Goal: Navigation & Orientation: Find specific page/section

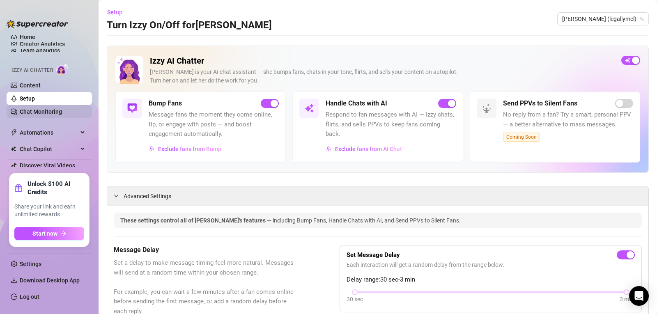
click at [53, 113] on link "Chat Monitoring" at bounding box center [41, 111] width 42 height 7
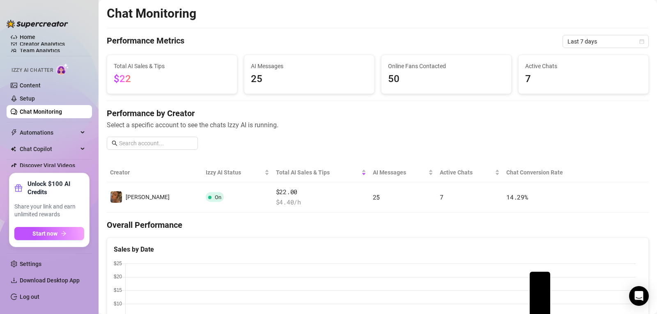
click at [362, 129] on span "Select a specific account to see the chats Izzy AI is running." at bounding box center [378, 125] width 542 height 10
click at [23, 86] on link "Content" at bounding box center [30, 85] width 21 height 7
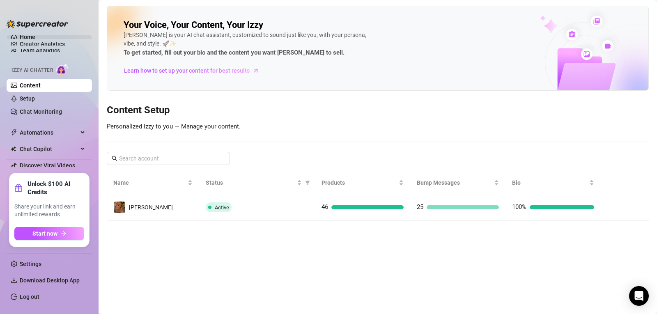
click at [32, 37] on link "Home" at bounding box center [28, 37] width 16 height 7
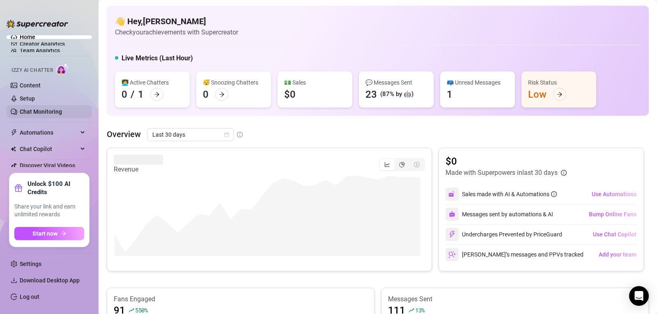
click at [35, 112] on link "Chat Monitoring" at bounding box center [41, 111] width 42 height 7
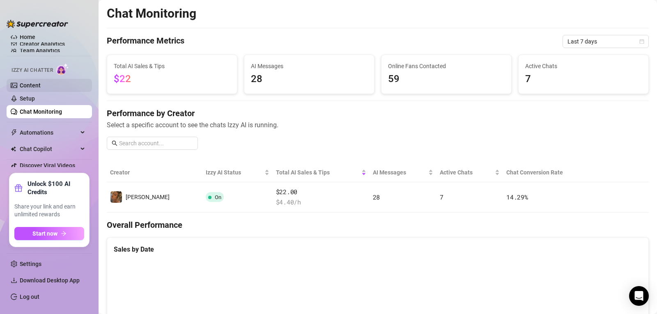
click at [36, 85] on link "Content" at bounding box center [30, 85] width 21 height 7
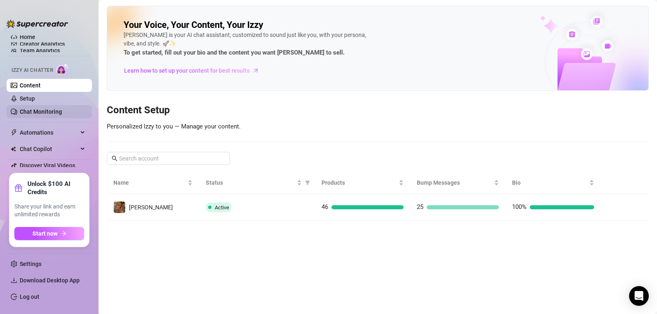
click at [30, 112] on link "Chat Monitoring" at bounding box center [41, 111] width 42 height 7
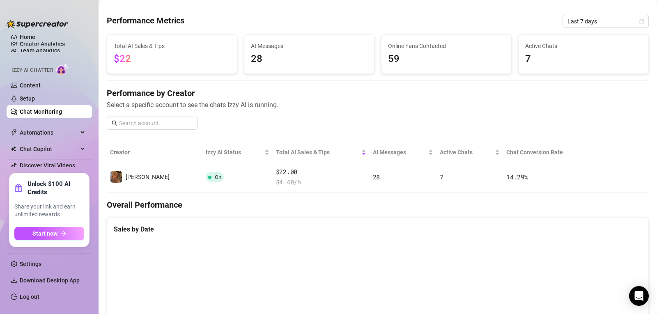
scroll to position [2, 0]
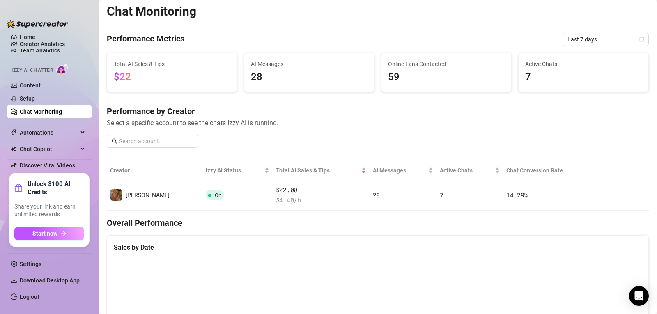
click at [34, 108] on link "Chat Monitoring" at bounding box center [41, 111] width 42 height 7
